Goal: Information Seeking & Learning: Check status

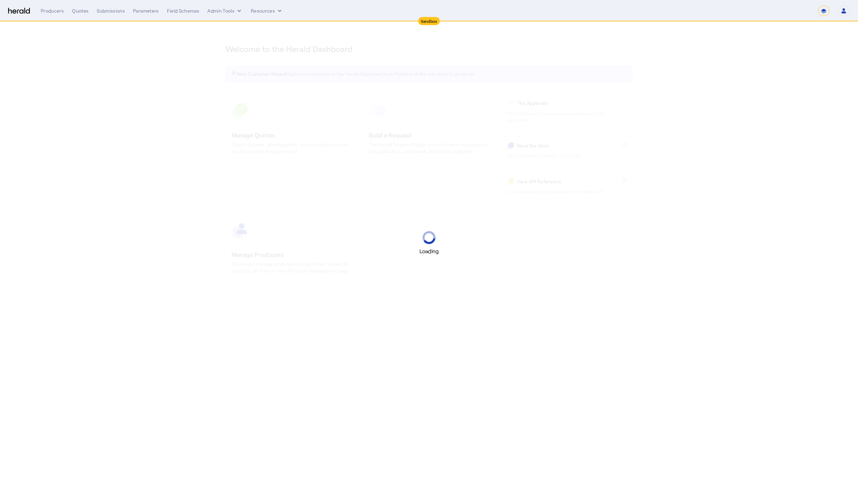
select select "*******"
select select "pfm_2v8p_herald_api"
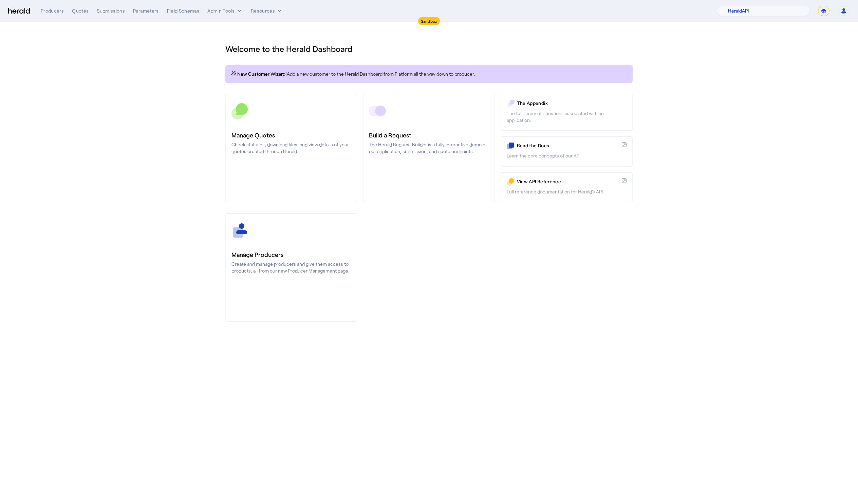
click at [822, 13] on select "**********" at bounding box center [824, 11] width 12 height 10
select select "**********"
click at [818, 6] on select "**********" at bounding box center [824, 11] width 12 height 10
click at [761, 12] on select "1Fort Affinity Risk Billy BindHQ Bunker CRC Campus Coverage Citadel Fifthwall F…" at bounding box center [775, 11] width 67 height 10
select select "pfm_lx2v_founder_shield"
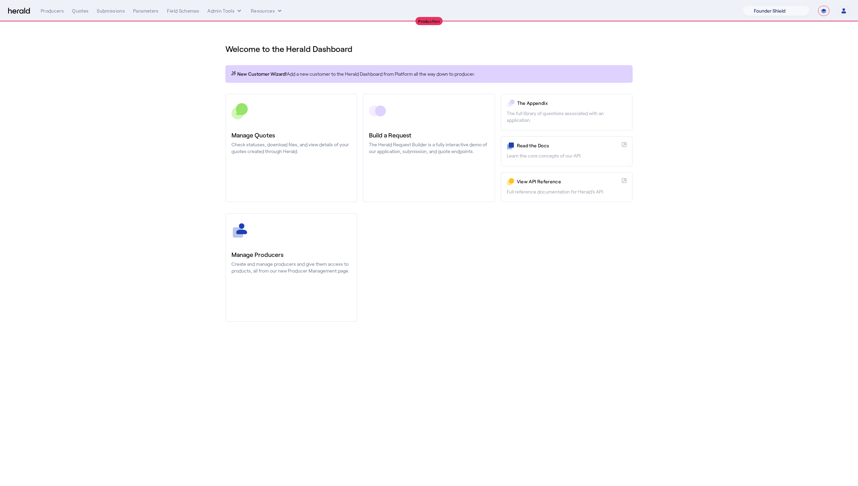
click at [742, 6] on select "1Fort Affinity Risk Billy BindHQ Bunker CRC Campus Coverage Citadel Fifthwall F…" at bounding box center [775, 11] width 67 height 10
click at [569, 236] on div "Manage Producers Create and manage producers and give them access to products, …" at bounding box center [428, 267] width 407 height 109
click at [83, 10] on div "Quotes" at bounding box center [80, 10] width 17 height 7
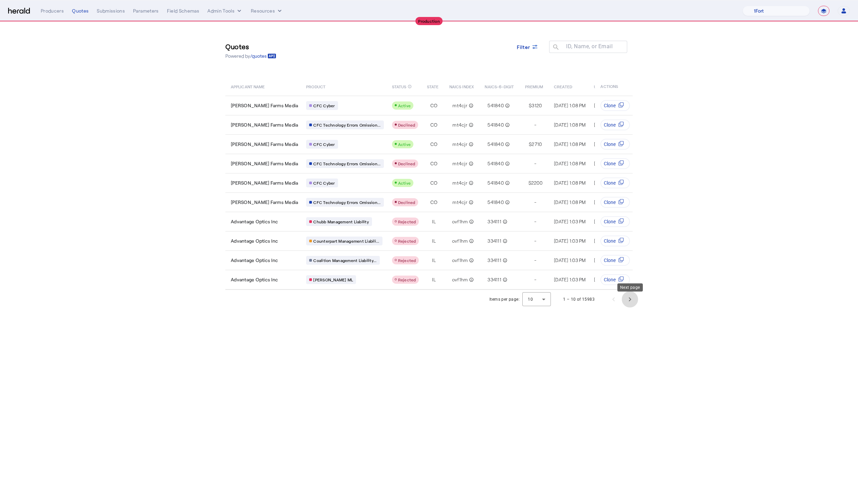
click at [630, 306] on span "Next page" at bounding box center [629, 299] width 16 height 16
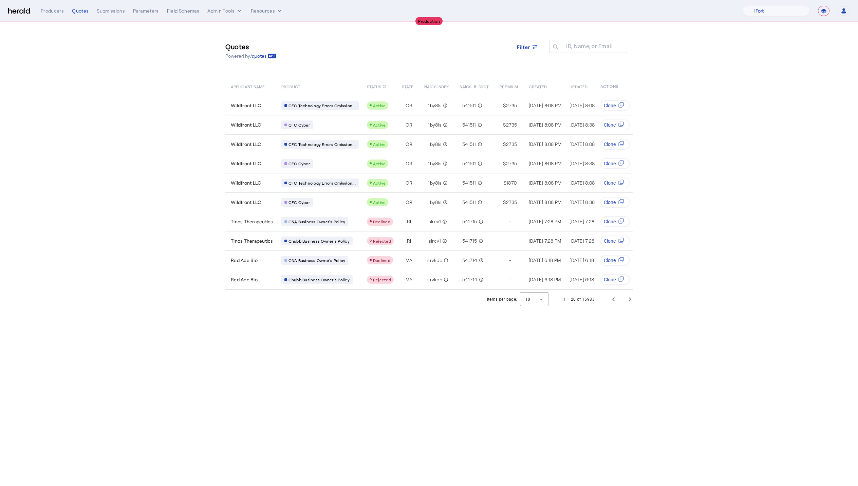
click at [607, 371] on body "**********" at bounding box center [429, 243] width 858 height 486
click at [629, 307] on span "Next page" at bounding box center [629, 299] width 16 height 16
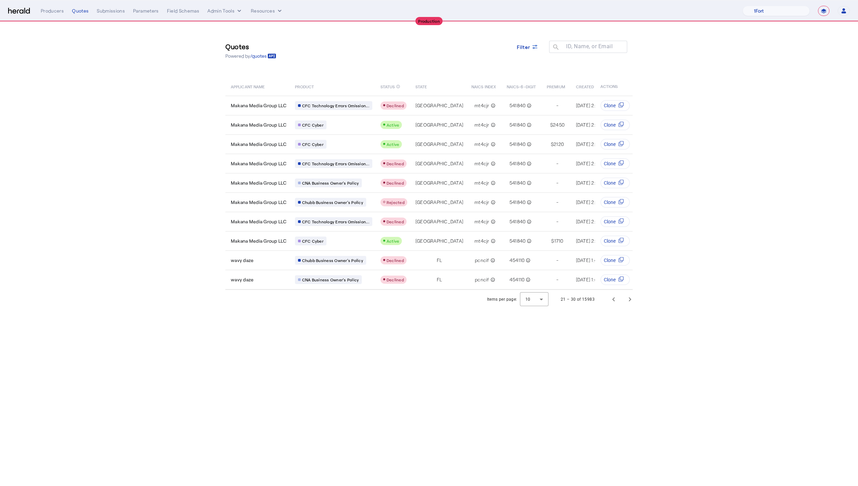
click at [643, 344] on body "**********" at bounding box center [429, 243] width 858 height 486
click at [630, 302] on span "Next page" at bounding box center [629, 299] width 16 height 16
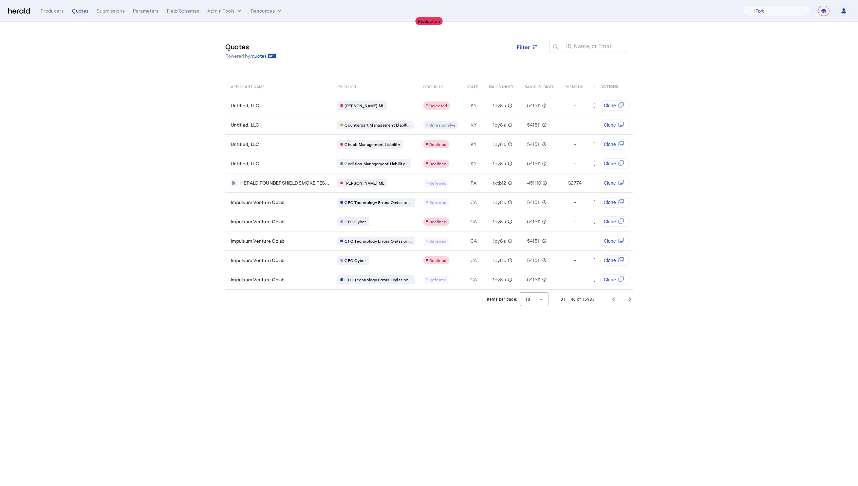
click at [644, 351] on body "**********" at bounding box center [429, 243] width 858 height 486
click at [603, 305] on div "31 – 40 of 15983" at bounding box center [594, 299] width 85 height 16
click at [615, 305] on span "Previous page" at bounding box center [613, 299] width 16 height 16
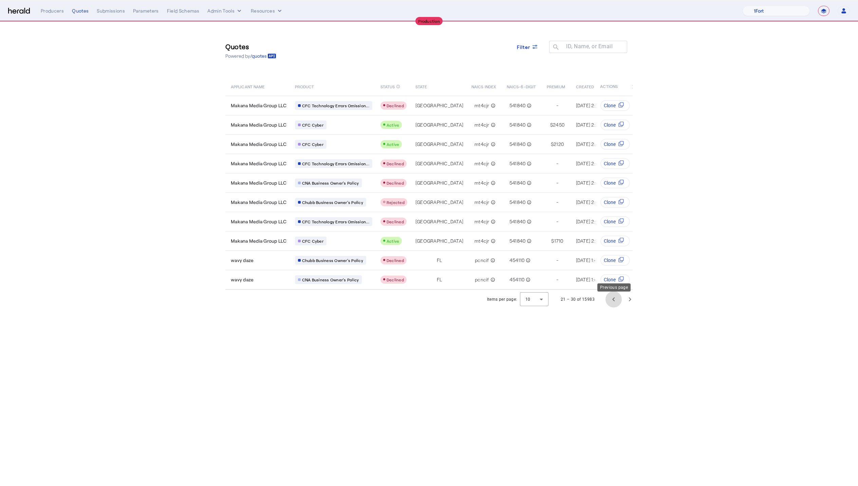
click at [616, 307] on span "Previous page" at bounding box center [613, 299] width 16 height 16
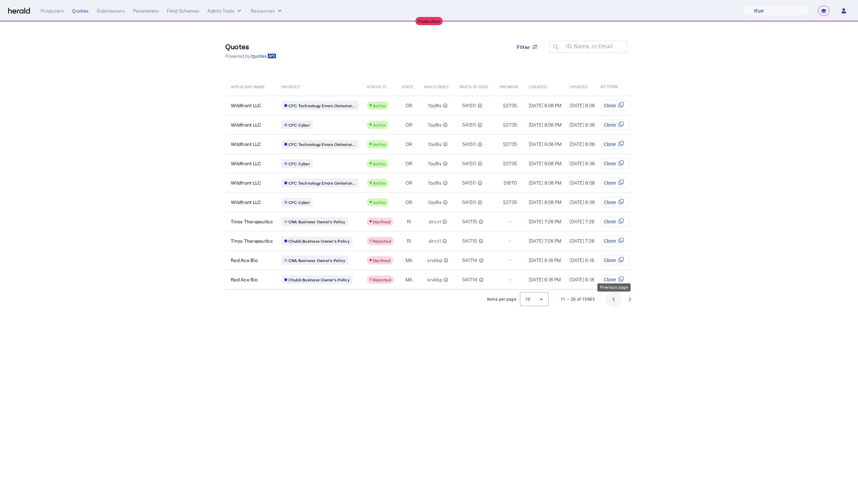
click at [616, 307] on span "Previous page" at bounding box center [613, 299] width 16 height 16
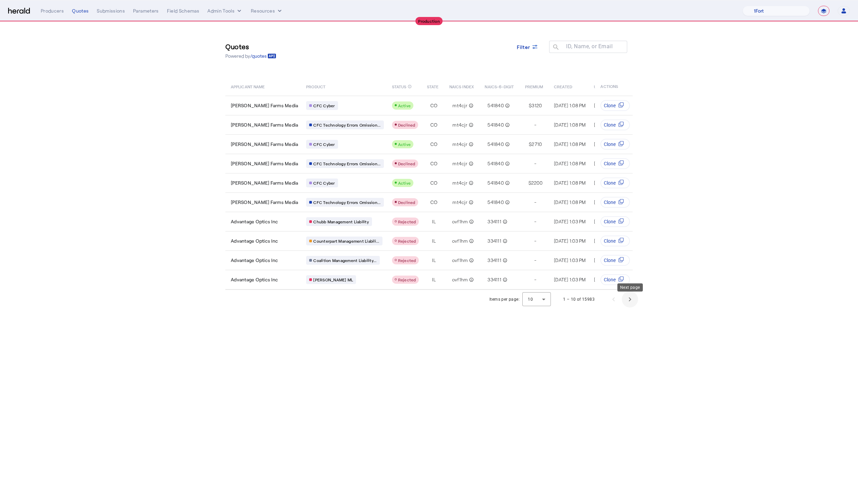
click at [636, 301] on span "Next page" at bounding box center [629, 299] width 16 height 16
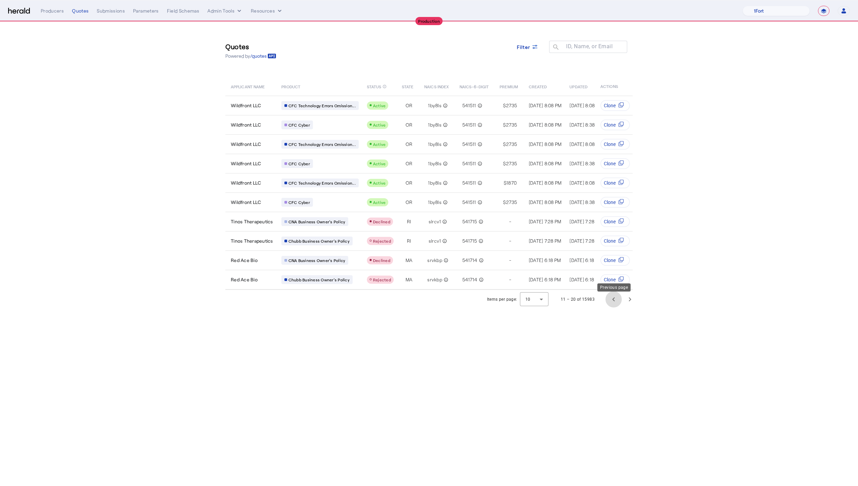
click at [614, 306] on span "Previous page" at bounding box center [613, 299] width 16 height 16
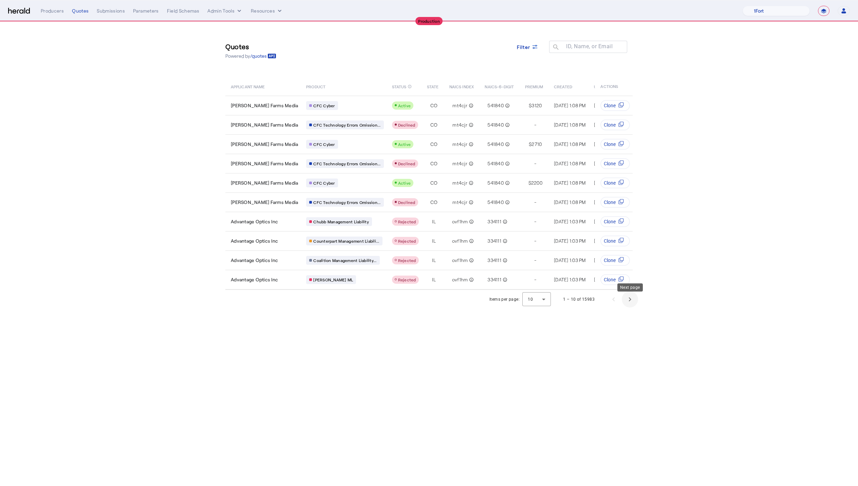
click at [631, 306] on span "Next page" at bounding box center [629, 299] width 16 height 16
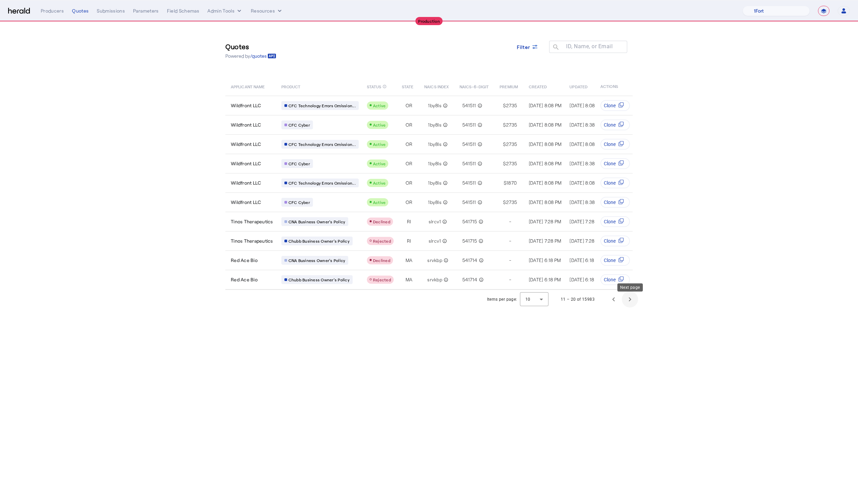
click at [637, 307] on span "Next page" at bounding box center [629, 299] width 16 height 16
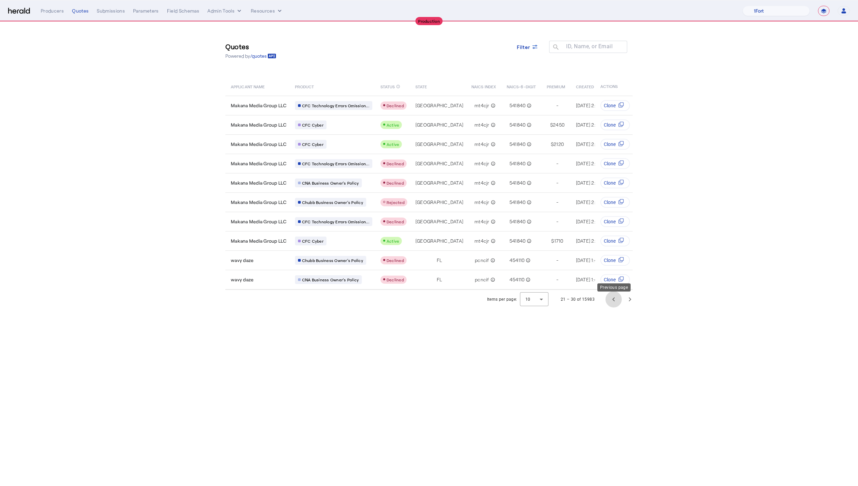
click at [612, 306] on span "Previous page" at bounding box center [613, 299] width 16 height 16
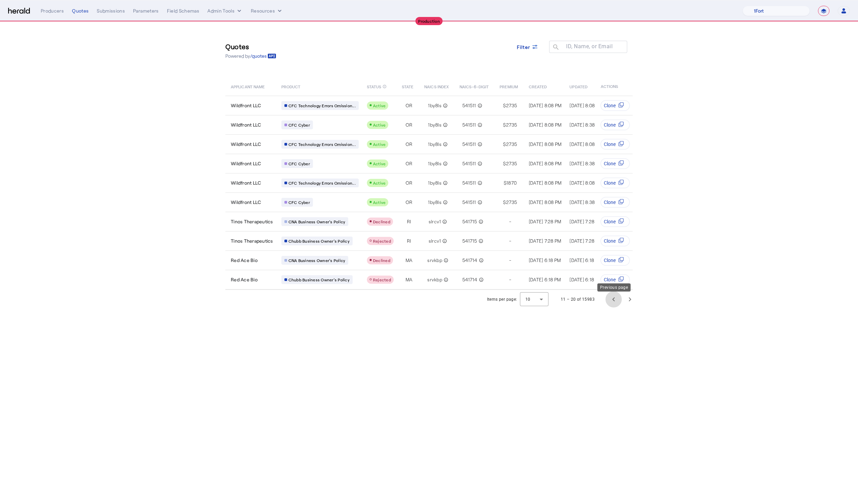
click at [612, 306] on span "Previous page" at bounding box center [613, 299] width 16 height 16
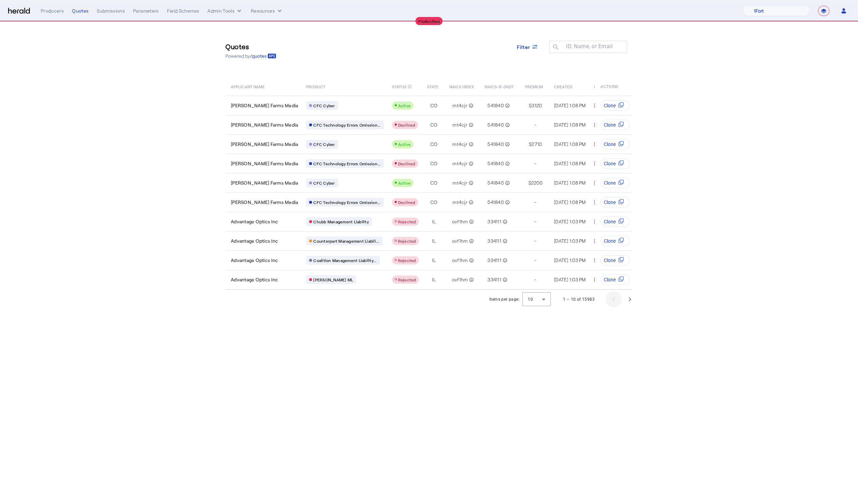
click at [612, 306] on div "1 – 10 of 15983" at bounding box center [596, 299] width 83 height 16
click at [292, 341] on body "**********" at bounding box center [429, 243] width 858 height 486
click at [255, 222] on span "Advantage Optics Inc" at bounding box center [254, 221] width 47 height 7
click at [263, 240] on span "Advantage Optics Inc" at bounding box center [254, 240] width 47 height 7
click at [301, 257] on td "Coalition Management Liability..." at bounding box center [343, 259] width 85 height 19
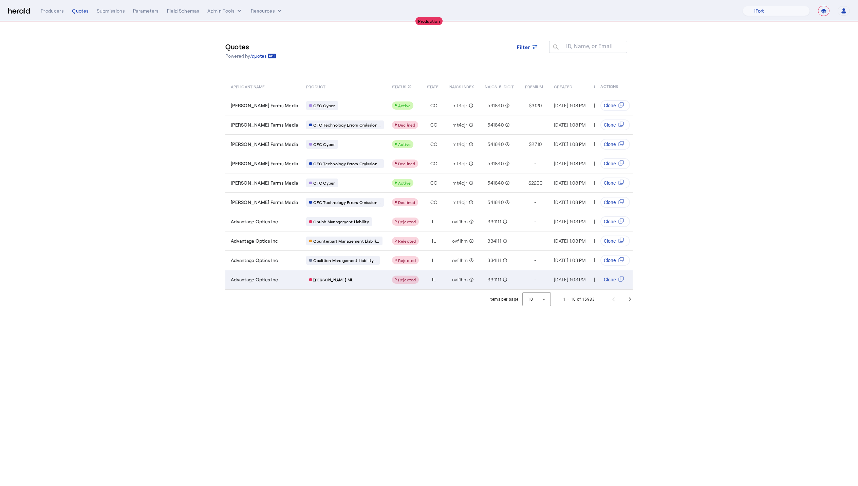
click at [338, 283] on td "Berkley MP ML" at bounding box center [343, 280] width 85 height 20
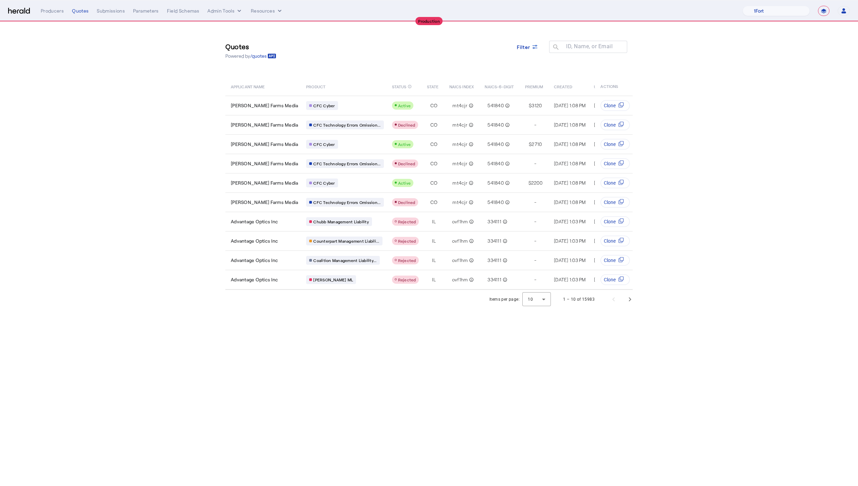
click at [512, 395] on body "**********" at bounding box center [429, 243] width 858 height 486
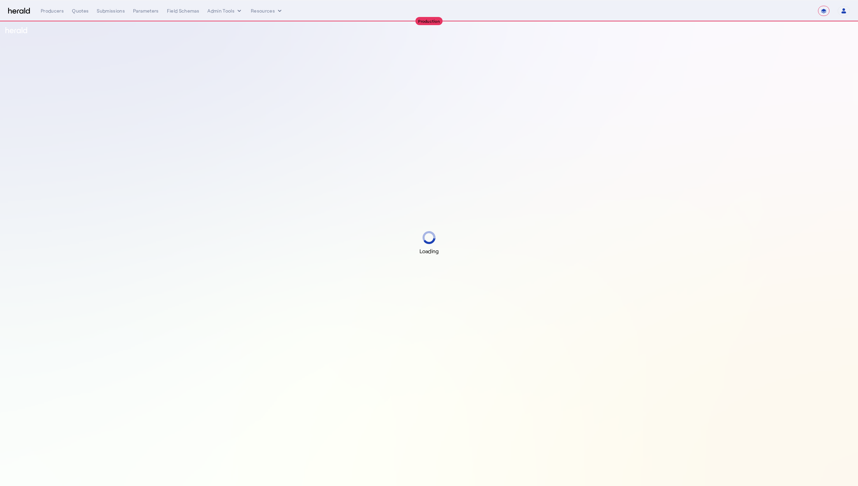
select select "**********"
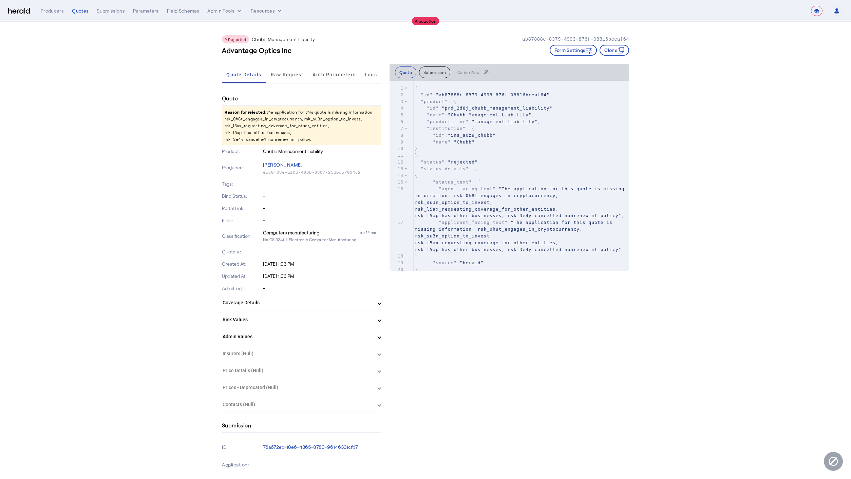
click at [339, 129] on p "Reason for rejected: the application for this quote is missing information: rsk…" at bounding box center [301, 125] width 159 height 39
drag, startPoint x: 290, startPoint y: 126, endPoint x: 222, endPoint y: 120, distance: 68.8
copy p "rsk_0h8t_engages_in_cryptocurrency, rsk_su3n_option_to_invest, rsk_l5ax_request…"
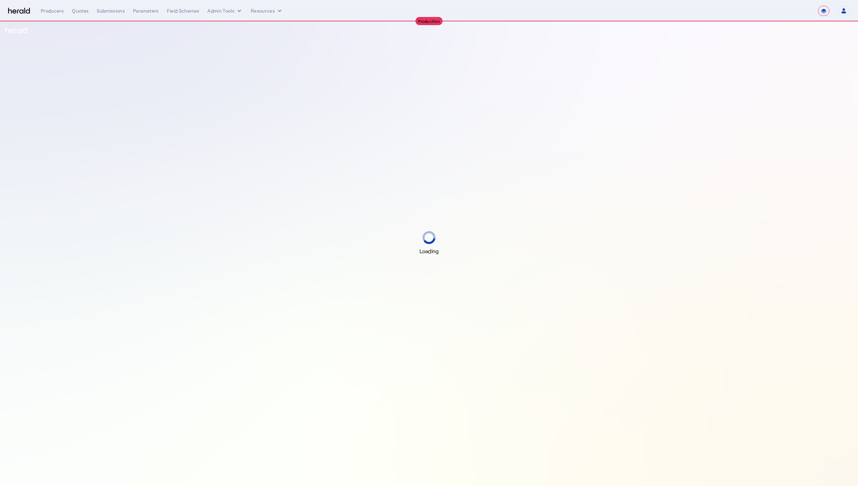
select select "**********"
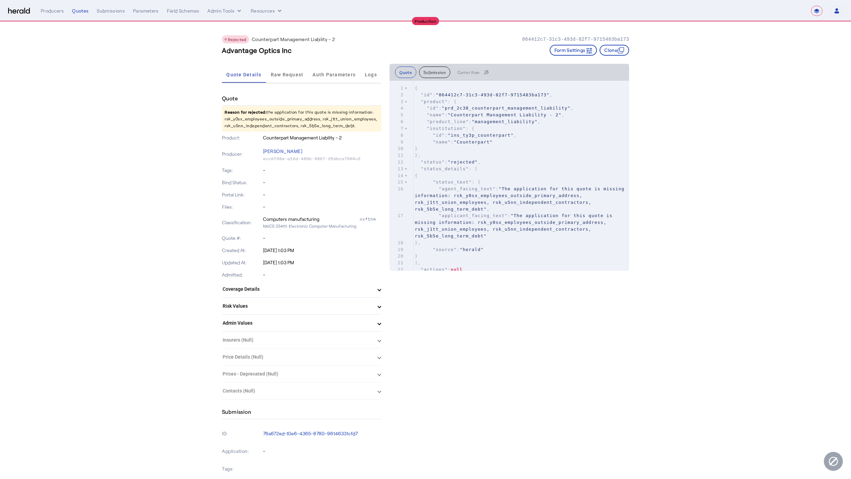
drag, startPoint x: 298, startPoint y: 118, endPoint x: 227, endPoint y: 118, distance: 71.6
click at [227, 118] on p "Reason for rejected: the application for this quote is missing information: rsk…" at bounding box center [301, 119] width 159 height 26
copy p "rsk_y0sx_employees_outside_primary_address, rsk_j1tt_union_employees, rsk_u5nn_…"
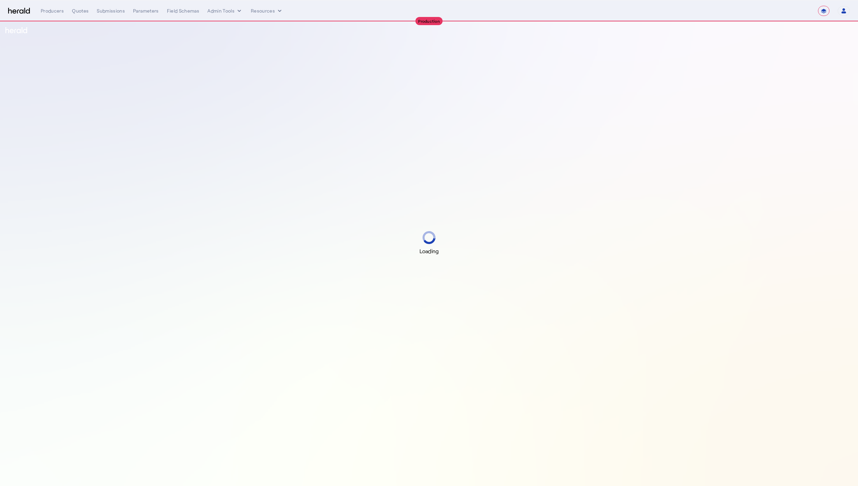
select select "**********"
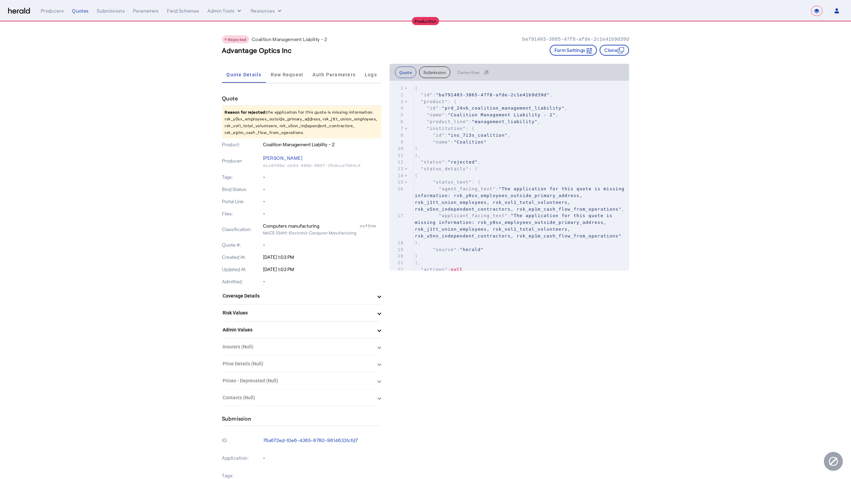
click at [321, 135] on p "Reason for rejected: the application for this quote is missing information: rsk…" at bounding box center [301, 122] width 159 height 33
drag, startPoint x: 279, startPoint y: 132, endPoint x: 223, endPoint y: 119, distance: 58.1
copy p "rsk_y0sx_employees_outside_primary_address, rsk_j1tt_union_employees, rsk_vol1_…"
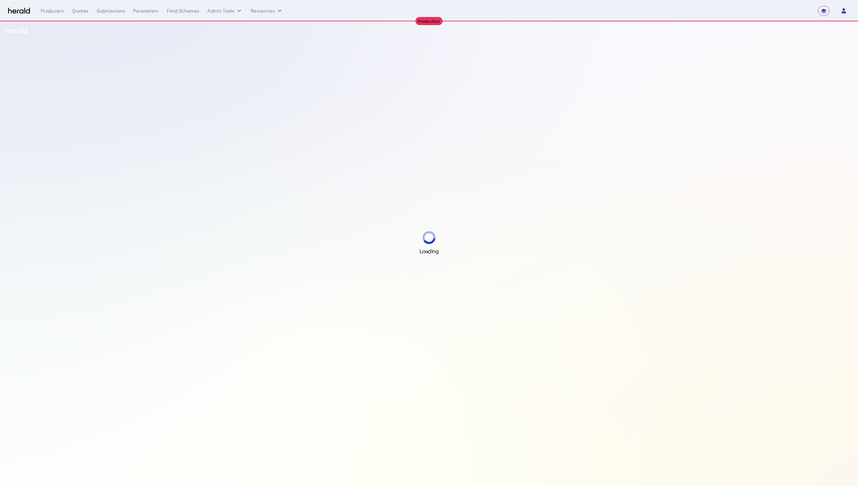
select select "**********"
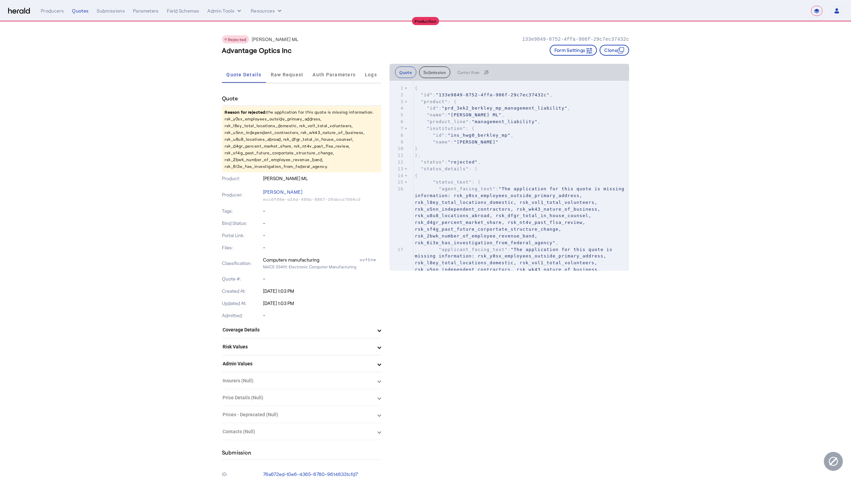
click at [336, 161] on p "Reason for rejected: the application for this quote is missing information: rsk…" at bounding box center [301, 139] width 159 height 66
drag, startPoint x: 281, startPoint y: 139, endPoint x: 227, endPoint y: 120, distance: 56.9
click at [227, 120] on p "Reason for rejected: the application for this quote is missing information: rsk…" at bounding box center [301, 139] width 159 height 66
copy p "rsk_y0sx_employees_outside_primary_address, rsk_l8ey_total_locations_domestic, …"
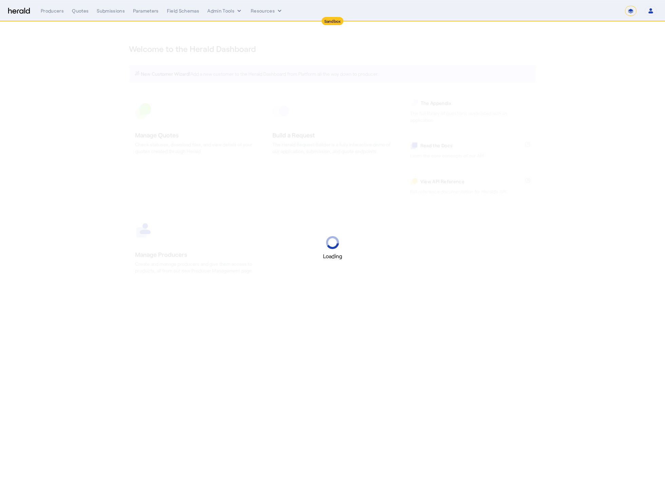
select select "*******"
select select "pfm_2v8p_herald_api"
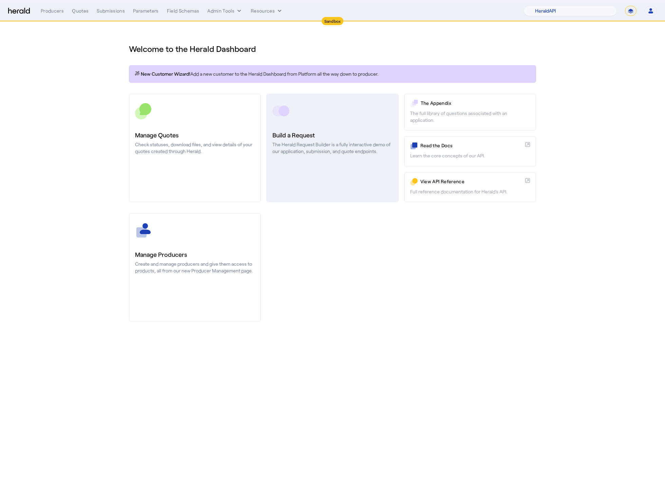
click at [333, 144] on p "The Herald Request Builder is a fully interactive demo of our application, subm…" at bounding box center [332, 148] width 120 height 14
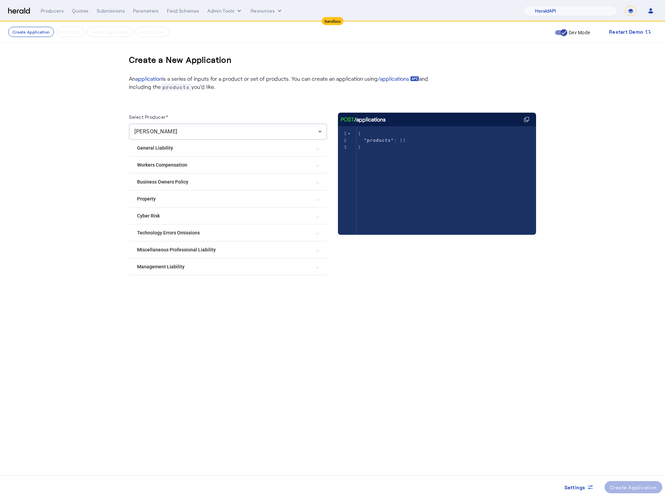
click at [206, 267] on Liability "Management Liability" at bounding box center [224, 266] width 174 height 7
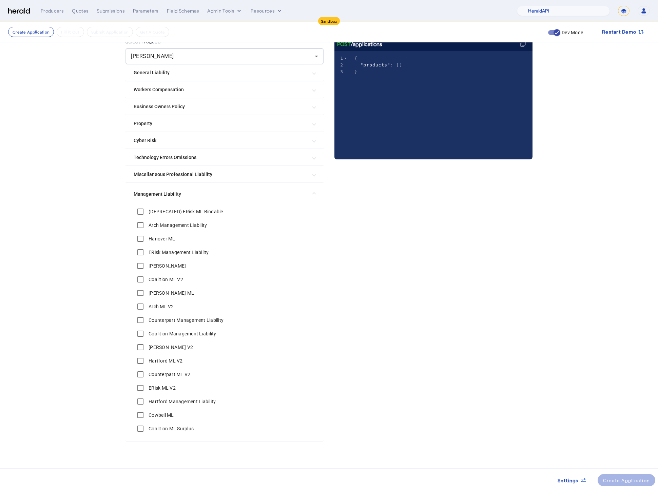
scroll to position [78, 0]
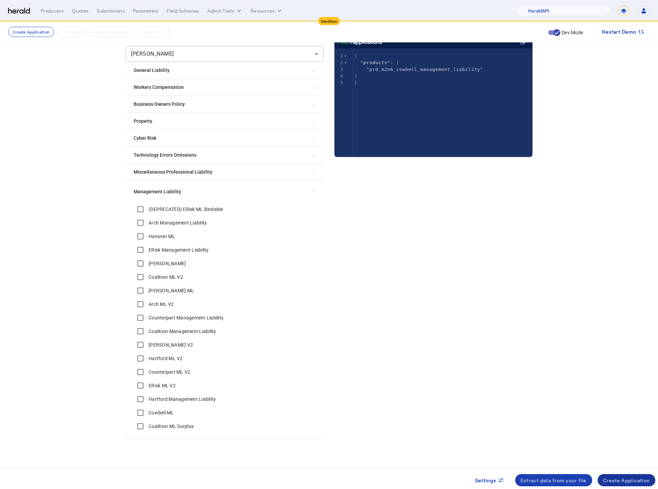
click at [637, 474] on span at bounding box center [627, 480] width 58 height 16
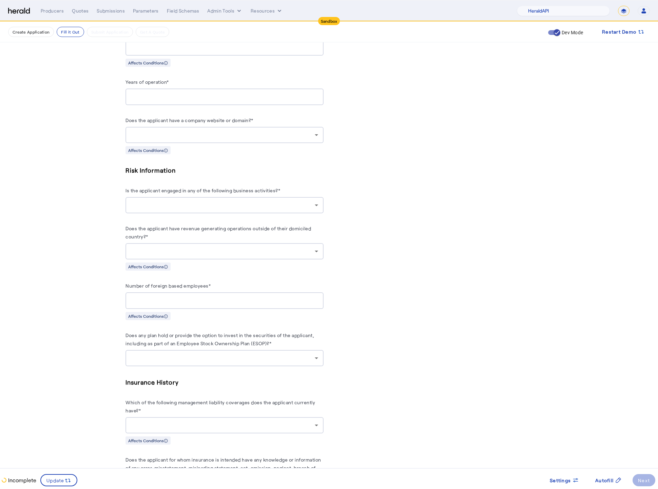
scroll to position [724, 0]
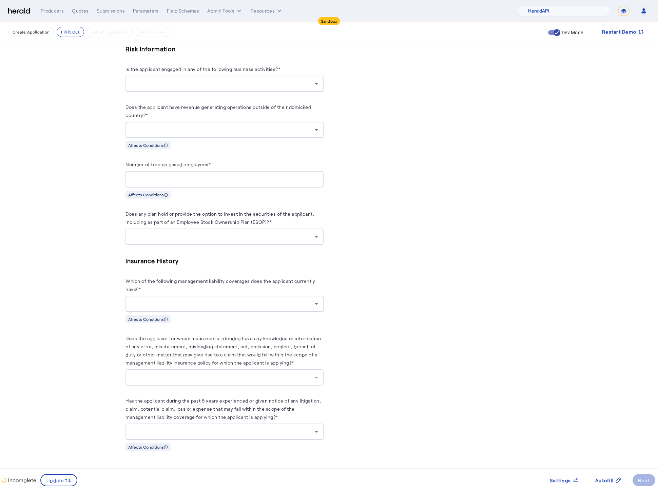
click at [265, 304] on div at bounding box center [223, 304] width 184 height 8
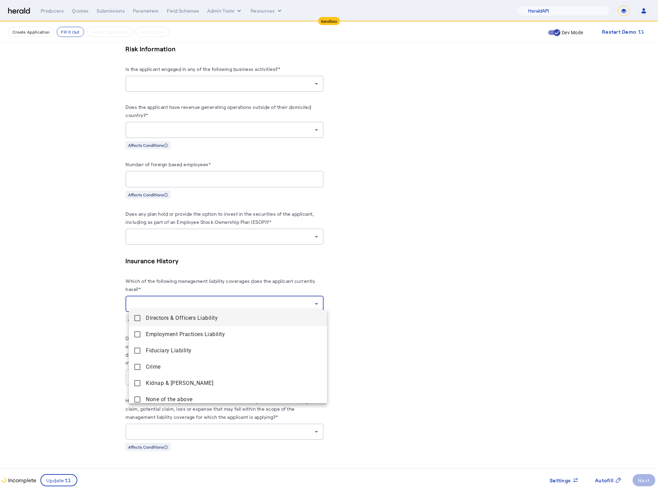
click at [130, 315] on Liability "Directors & Officers Liability" at bounding box center [228, 318] width 198 height 16
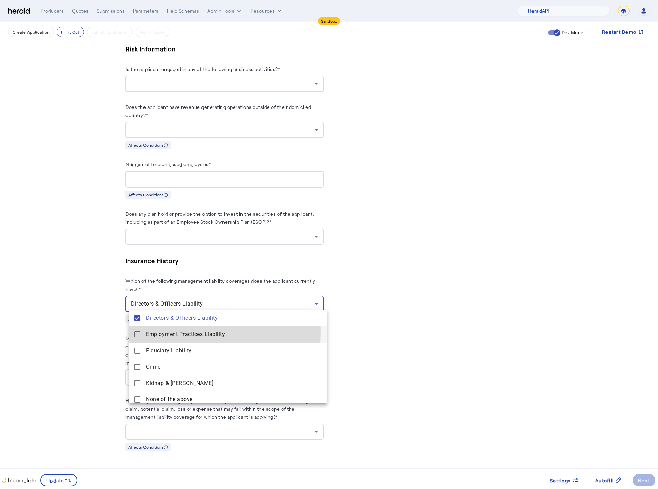
click at [136, 332] on mat-pseudo-checkbox at bounding box center [137, 334] width 6 height 6
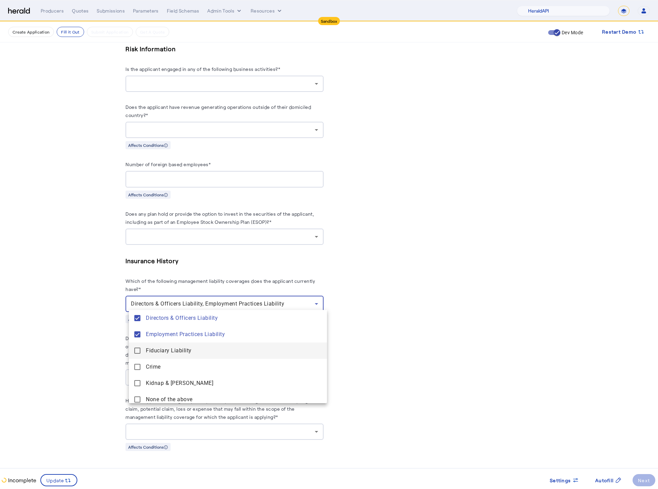
click at [136, 351] on mat-pseudo-checkbox at bounding box center [137, 351] width 6 height 6
click at [81, 318] on div at bounding box center [329, 244] width 658 height 489
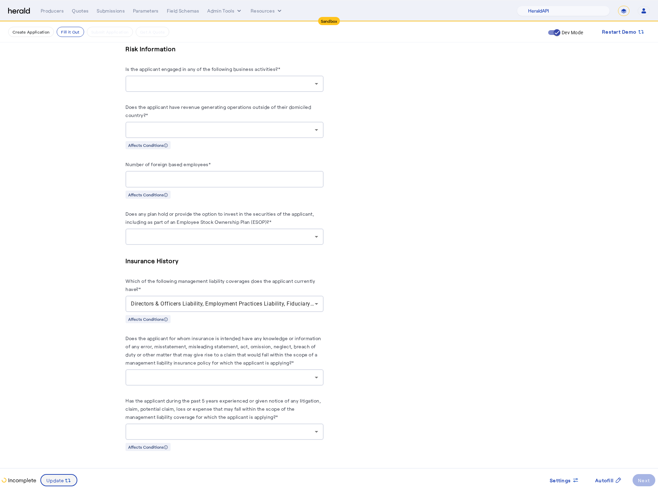
click at [57, 475] on span at bounding box center [59, 480] width 36 height 16
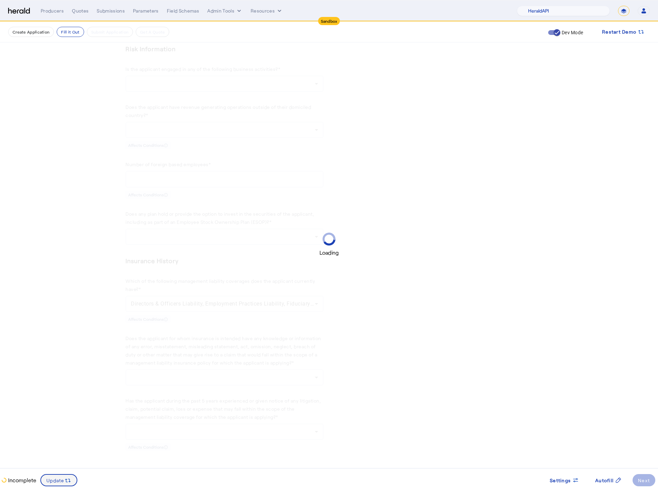
scroll to position [0, 0]
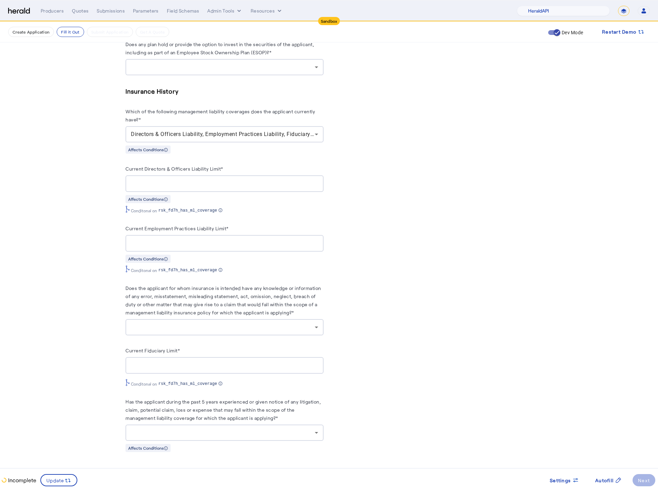
scroll to position [896, 0]
click at [569, 482] on span "Settings" at bounding box center [560, 480] width 21 height 7
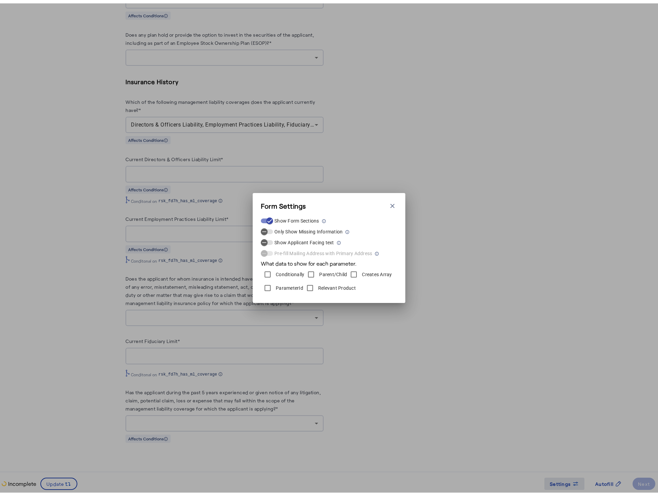
scroll to position [0, 0]
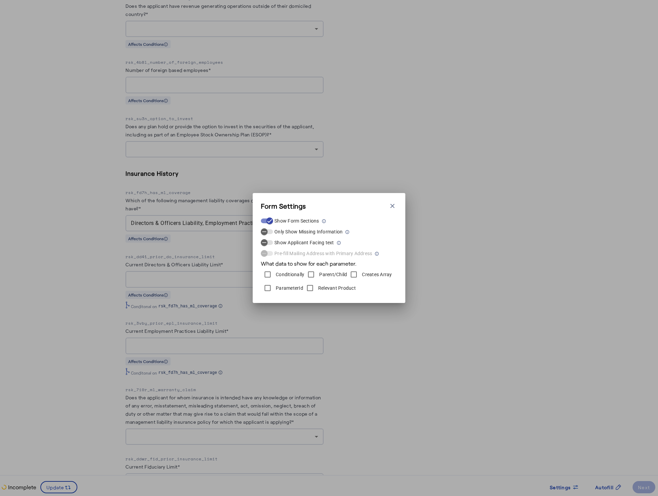
click at [397, 201] on div "Form Settings Close modal Show Form Sections Only Show Missing Information Show…" at bounding box center [329, 248] width 153 height 110
drag, startPoint x: 397, startPoint y: 205, endPoint x: 394, endPoint y: 206, distance: 3.7
click at [397, 205] on div "Form Settings Close modal Show Form Sections Only Show Missing Information Show…" at bounding box center [329, 248] width 153 height 110
click at [394, 206] on icon "button" at bounding box center [392, 206] width 7 height 7
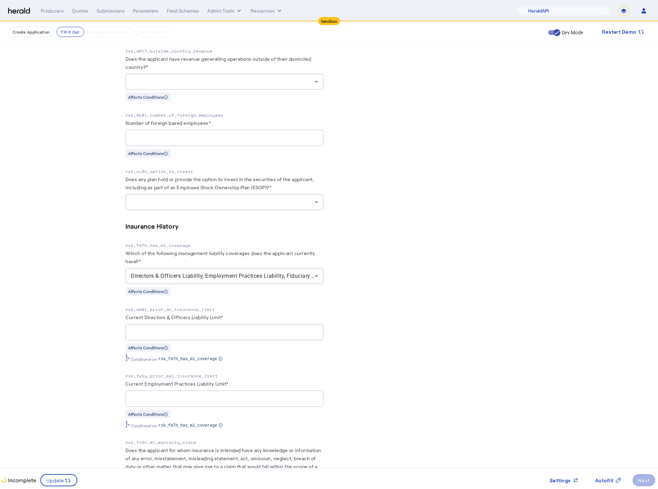
scroll to position [819, 0]
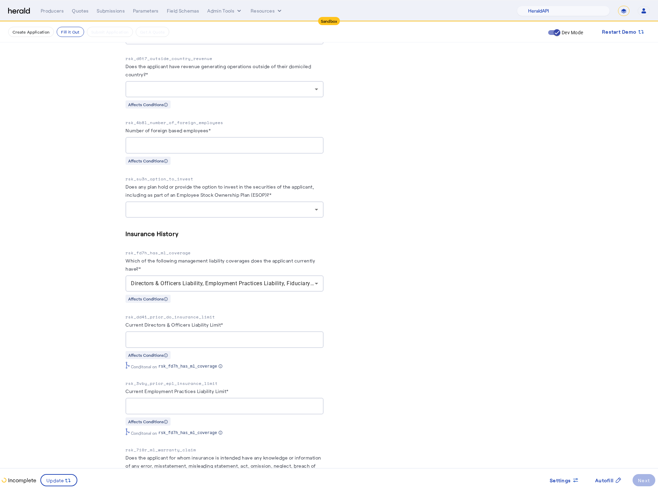
click at [202, 321] on p "rsk_dd41_prior_do_insurance_limit" at bounding box center [225, 317] width 198 height 7
copy p "rsk_dd41_prior_do_insurance_limit"
click at [279, 275] on herald-label "Which of the following management liability coverages does the applicant curren…" at bounding box center [225, 265] width 198 height 19
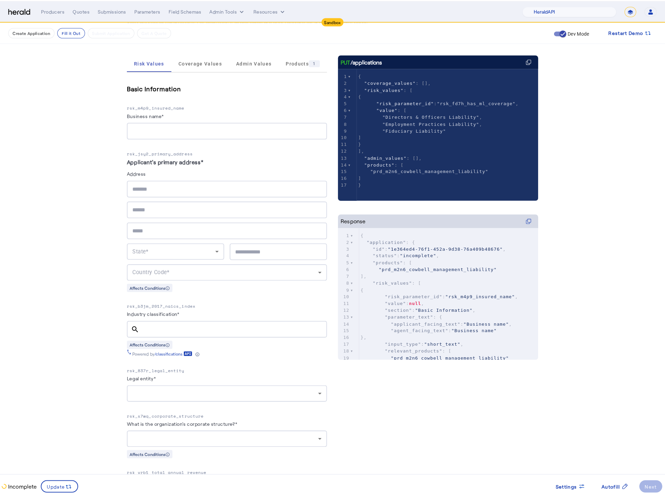
scroll to position [0, 0]
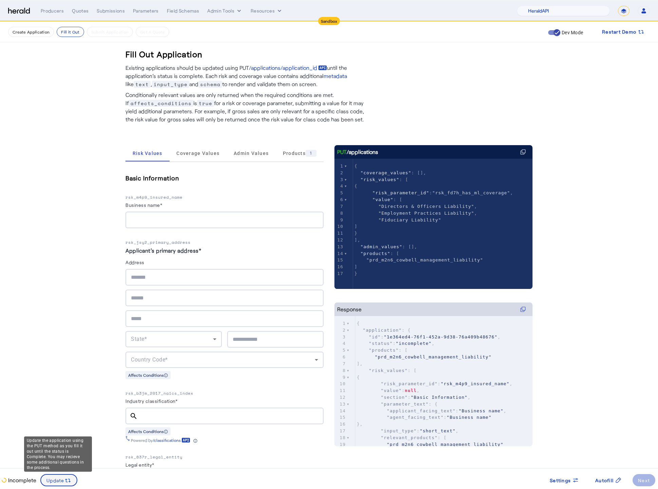
click at [55, 476] on span at bounding box center [59, 480] width 36 height 16
click at [74, 10] on div "Quotes" at bounding box center [80, 10] width 17 height 7
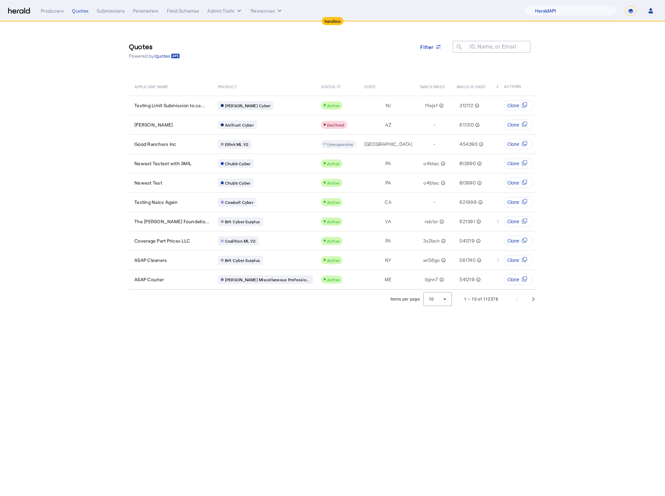
click at [628, 10] on select "**********" at bounding box center [631, 11] width 12 height 10
select select "**********"
click at [625, 6] on select "**********" at bounding box center [631, 11] width 12 height 10
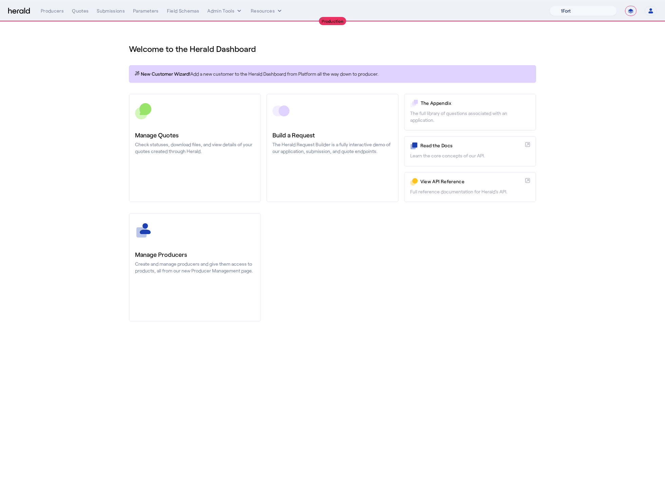
click at [573, 14] on select "1Fort Affinity Risk Billy BindHQ Bunker CRC Campus Coverage Citadel Fifthwall F…" at bounding box center [583, 11] width 67 height 10
select select "pfm_h3db_crc"
click at [550, 6] on select "1Fort Affinity Risk Billy BindHQ Bunker CRC Campus Coverage Citadel Fifthwall F…" at bounding box center [583, 11] width 67 height 10
click at [93, 137] on div "You are now impersonating the CRC platform." at bounding box center [332, 248] width 665 height 496
click at [76, 12] on div "You are now impersonating the CRC platform." at bounding box center [332, 248] width 665 height 496
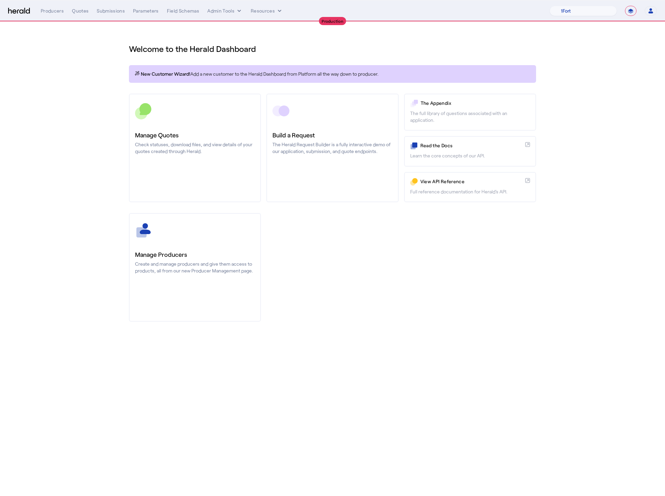
click at [77, 12] on div "Quotes" at bounding box center [80, 10] width 17 height 7
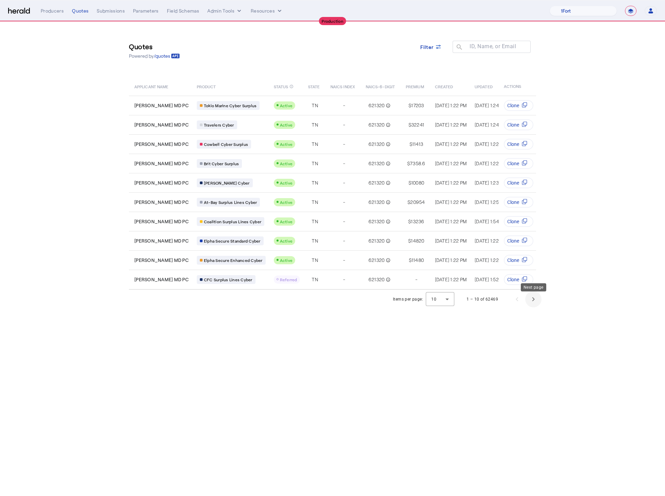
click at [533, 307] on span "Next page" at bounding box center [533, 299] width 16 height 16
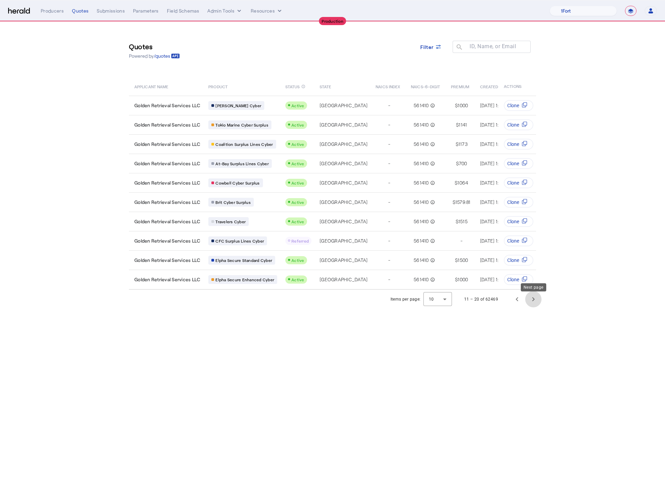
click at [534, 307] on span "Next page" at bounding box center [533, 299] width 16 height 16
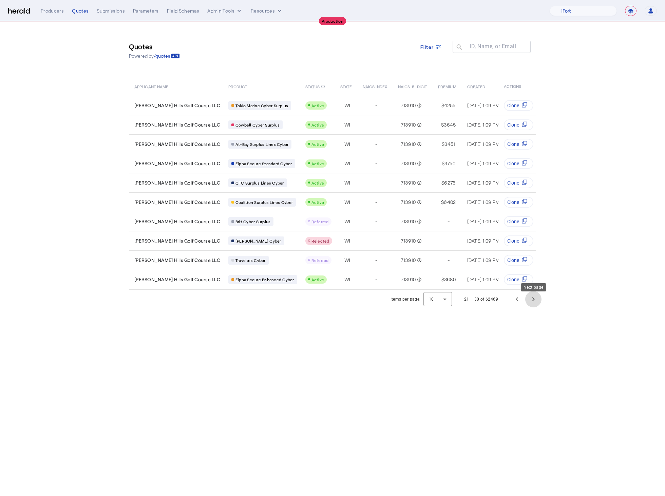
click at [532, 304] on span "Next page" at bounding box center [533, 299] width 16 height 16
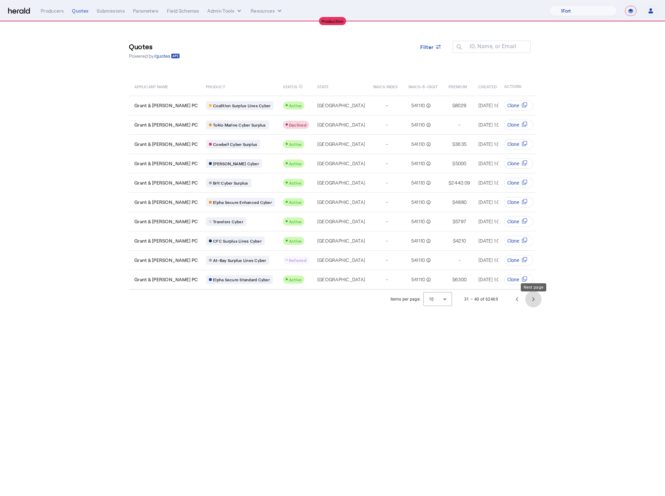
click at [532, 304] on span "Next page" at bounding box center [533, 299] width 16 height 16
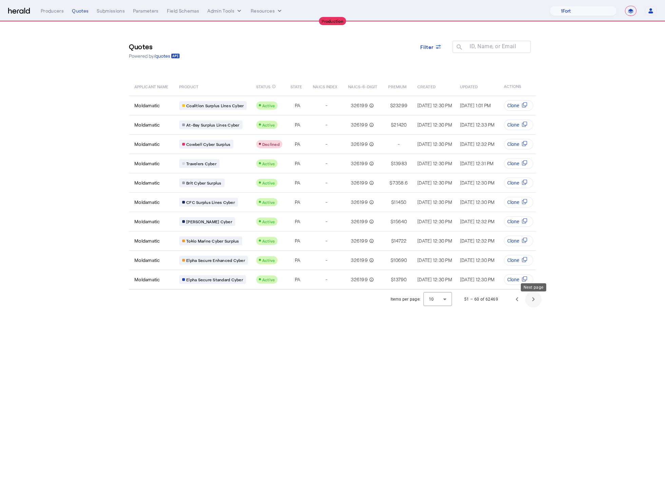
click at [532, 304] on span "Next page" at bounding box center [533, 299] width 16 height 16
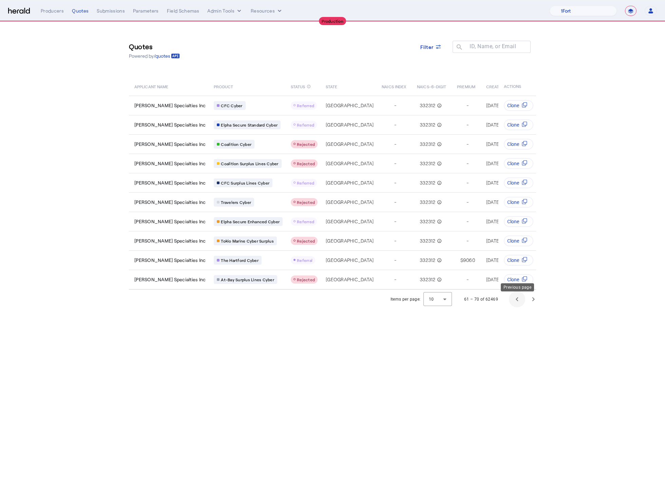
click at [514, 304] on span "Previous page" at bounding box center [517, 299] width 16 height 16
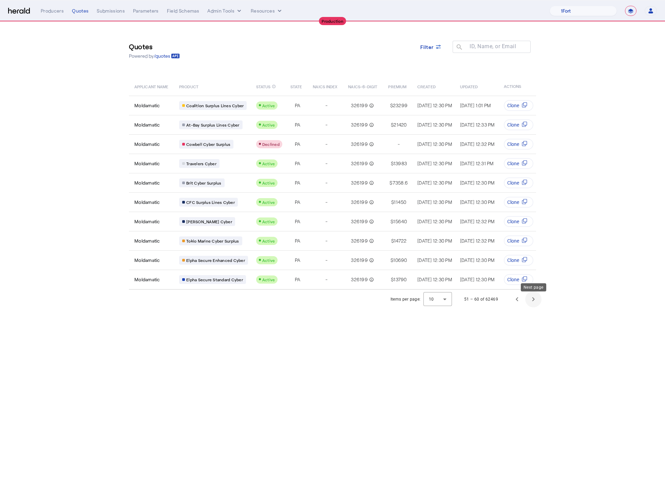
click at [530, 298] on span "Next page" at bounding box center [533, 299] width 16 height 16
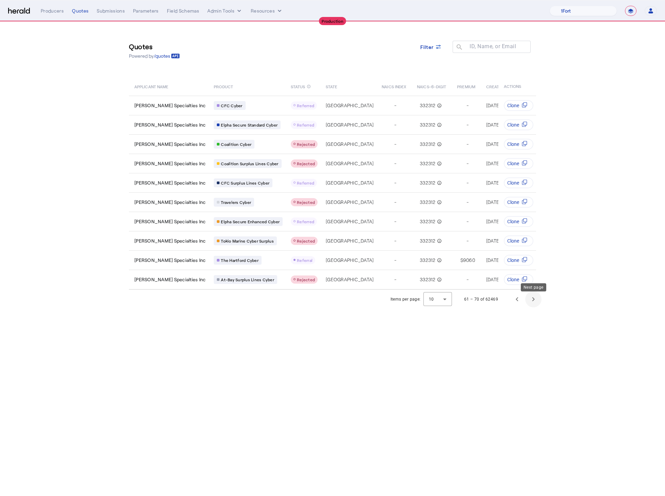
click at [537, 302] on span "Next page" at bounding box center [533, 299] width 16 height 16
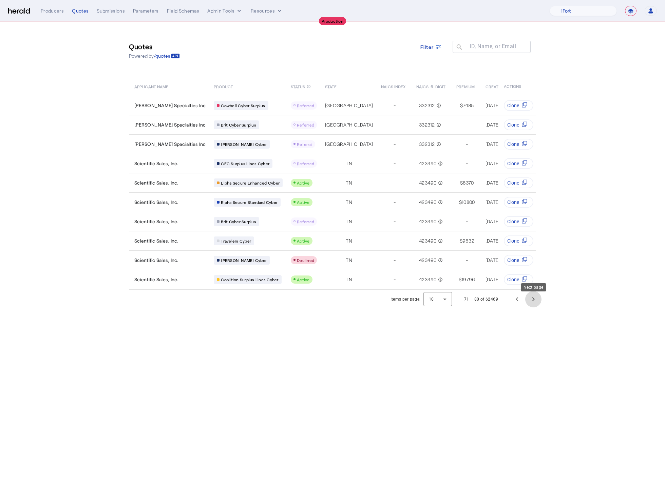
click at [537, 302] on span "Next page" at bounding box center [533, 299] width 16 height 16
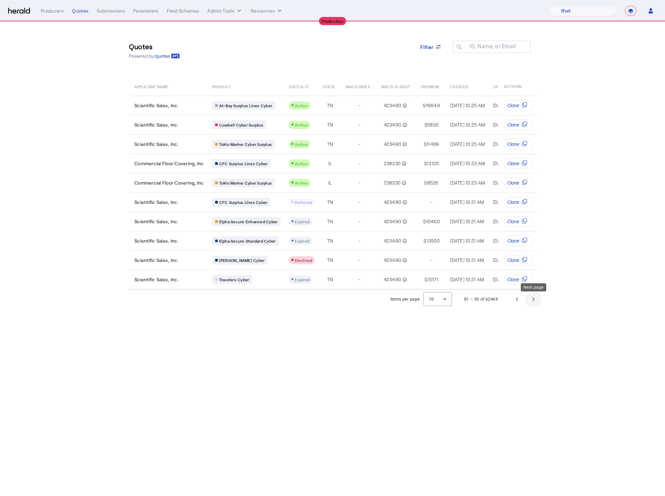
drag, startPoint x: 537, startPoint y: 302, endPoint x: 536, endPoint y: 297, distance: 5.1
click at [536, 297] on span "Next page" at bounding box center [533, 299] width 16 height 16
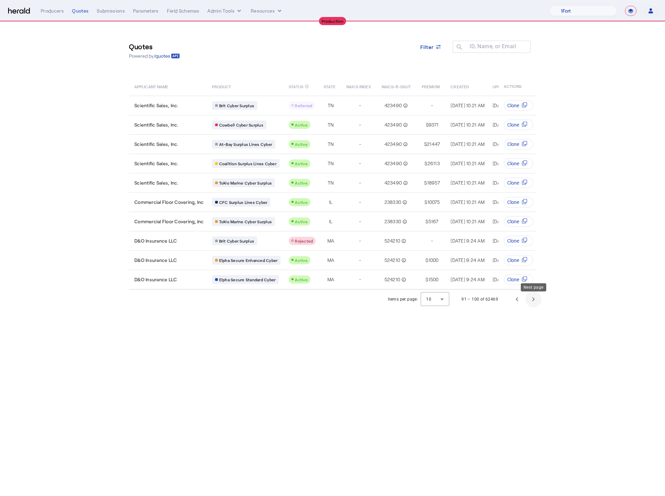
click at [536, 296] on span "Next page" at bounding box center [533, 299] width 16 height 16
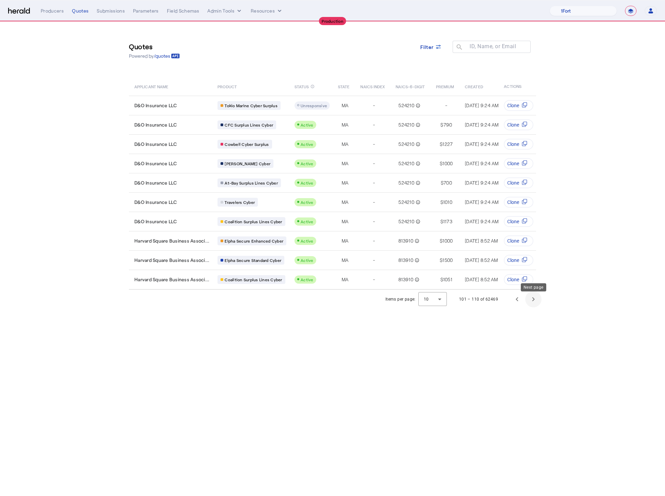
click at [536, 296] on span "Next page" at bounding box center [533, 299] width 16 height 16
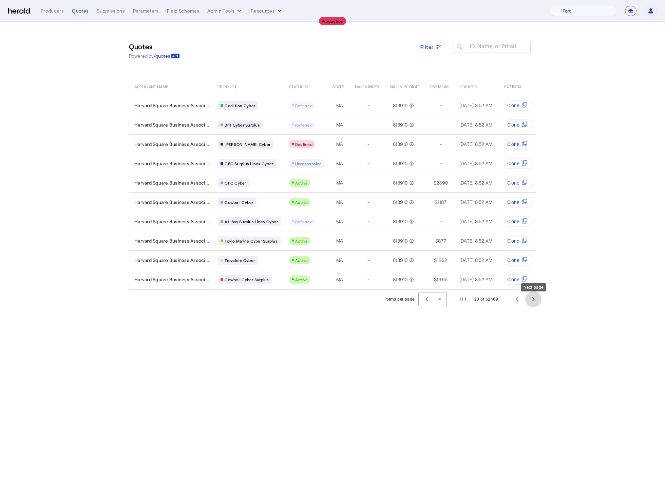
click at [533, 295] on span "Next page" at bounding box center [533, 299] width 16 height 16
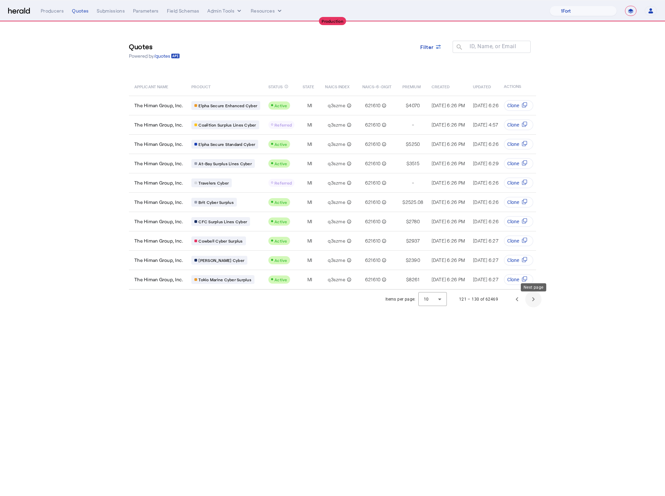
click at [533, 295] on span "Next page" at bounding box center [533, 299] width 16 height 16
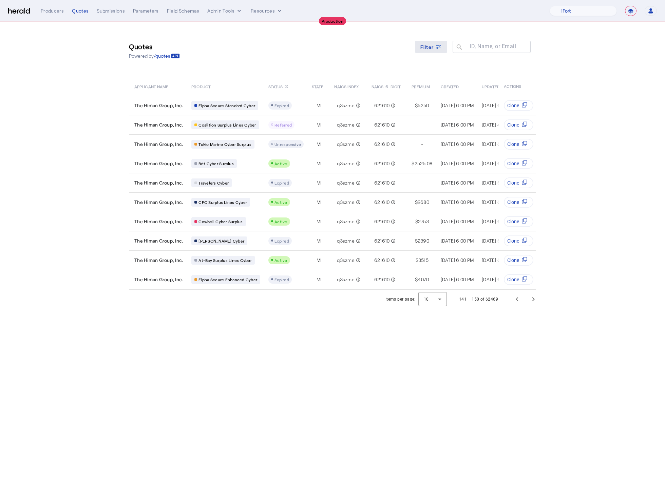
click at [436, 50] on div "Filter" at bounding box center [431, 46] width 22 height 7
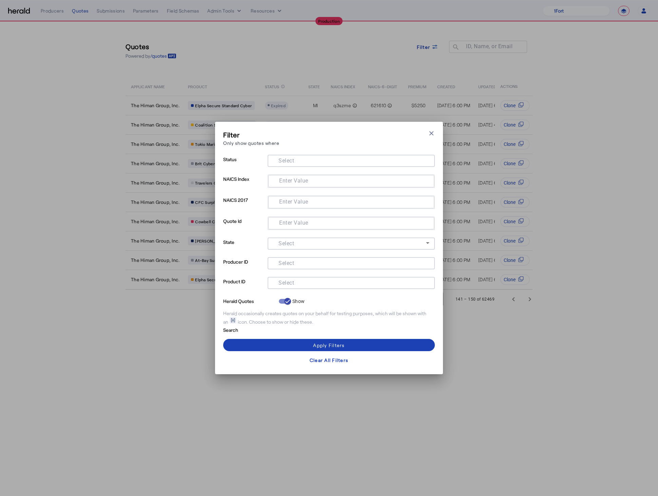
click at [301, 285] on input "Select" at bounding box center [350, 282] width 154 height 8
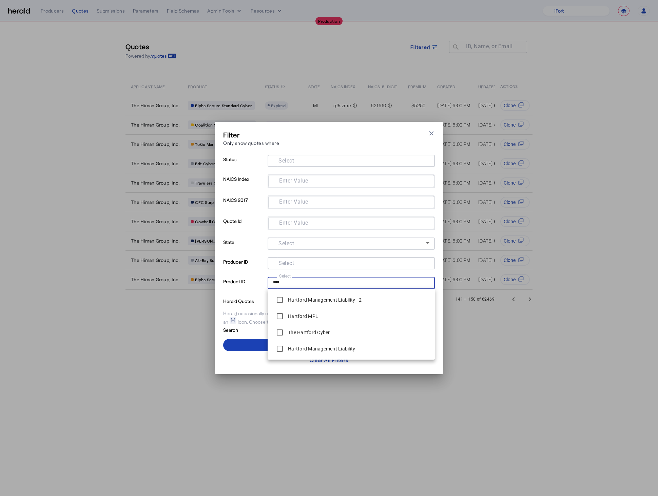
type input "****"
click at [248, 345] on span at bounding box center [329, 345] width 212 height 16
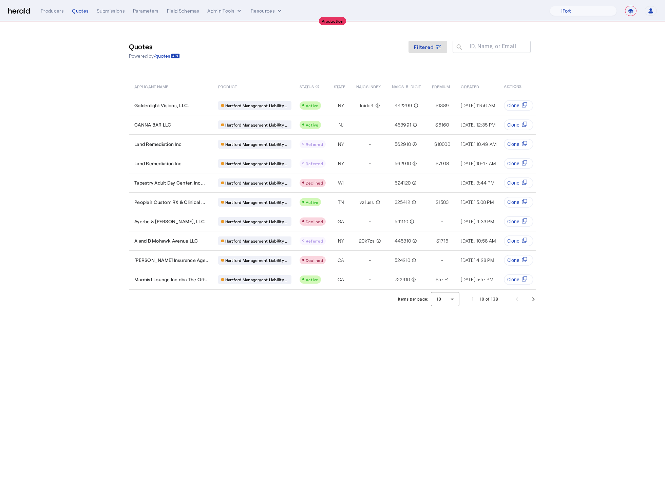
click at [400, 385] on body "**********" at bounding box center [332, 248] width 665 height 496
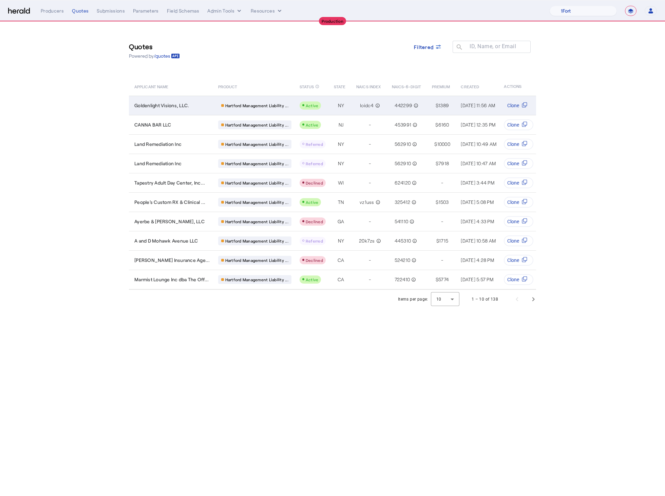
click at [167, 106] on span "Goldenlight Visions, LLC." at bounding box center [161, 105] width 55 height 7
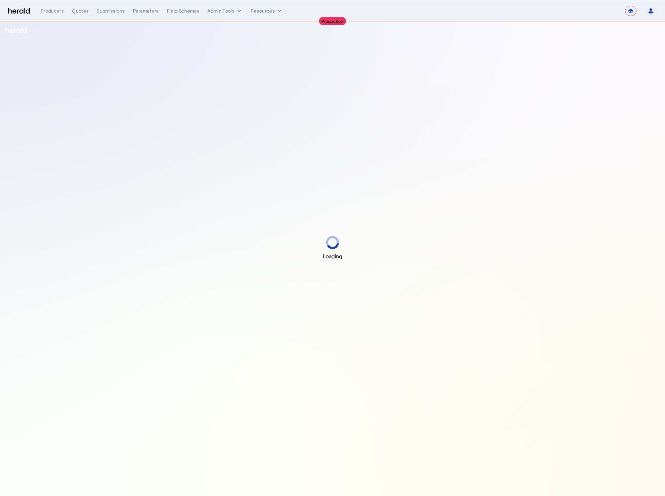
select select "**********"
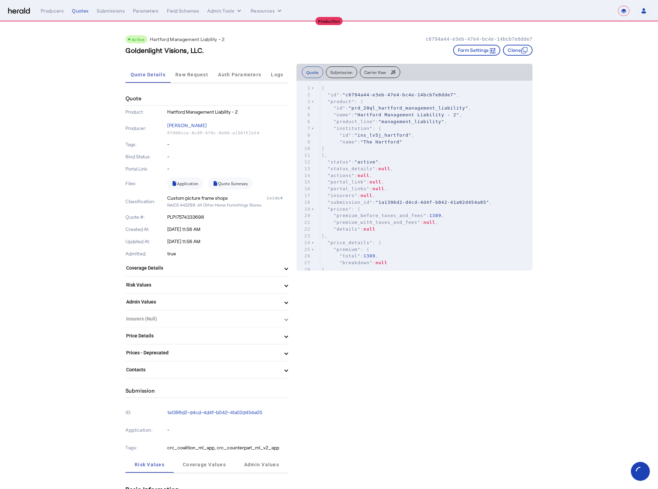
click at [217, 182] on icon at bounding box center [216, 183] width 4 height 5
drag, startPoint x: 204, startPoint y: 154, endPoint x: 194, endPoint y: 155, distance: 10.6
click at [200, 155] on p "-" at bounding box center [227, 156] width 121 height 7
drag, startPoint x: 191, startPoint y: 163, endPoint x: 123, endPoint y: 114, distance: 84.2
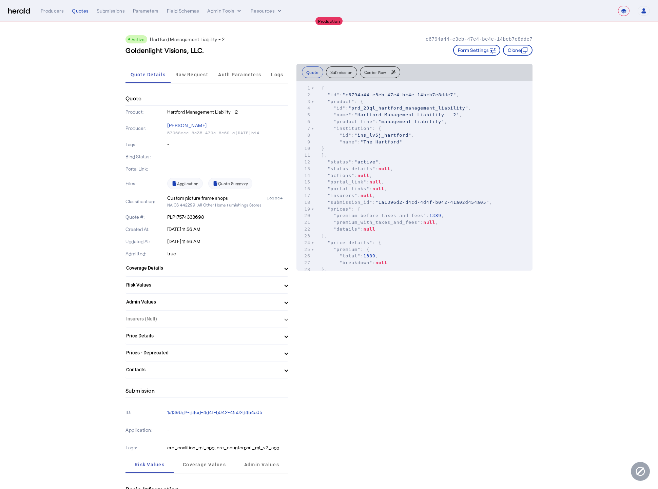
click at [136, 129] on div "Quote Product: Hartford Management Liability - 2 Producer: [PERSON_NAME] 57068c…" at bounding box center [207, 235] width 163 height 287
click at [202, 153] on p "-" at bounding box center [227, 156] width 121 height 7
drag, startPoint x: 164, startPoint y: 163, endPoint x: 56, endPoint y: 72, distance: 141.6
click at [278, 100] on div "Quote" at bounding box center [207, 99] width 163 height 14
